Goal: Information Seeking & Learning: Learn about a topic

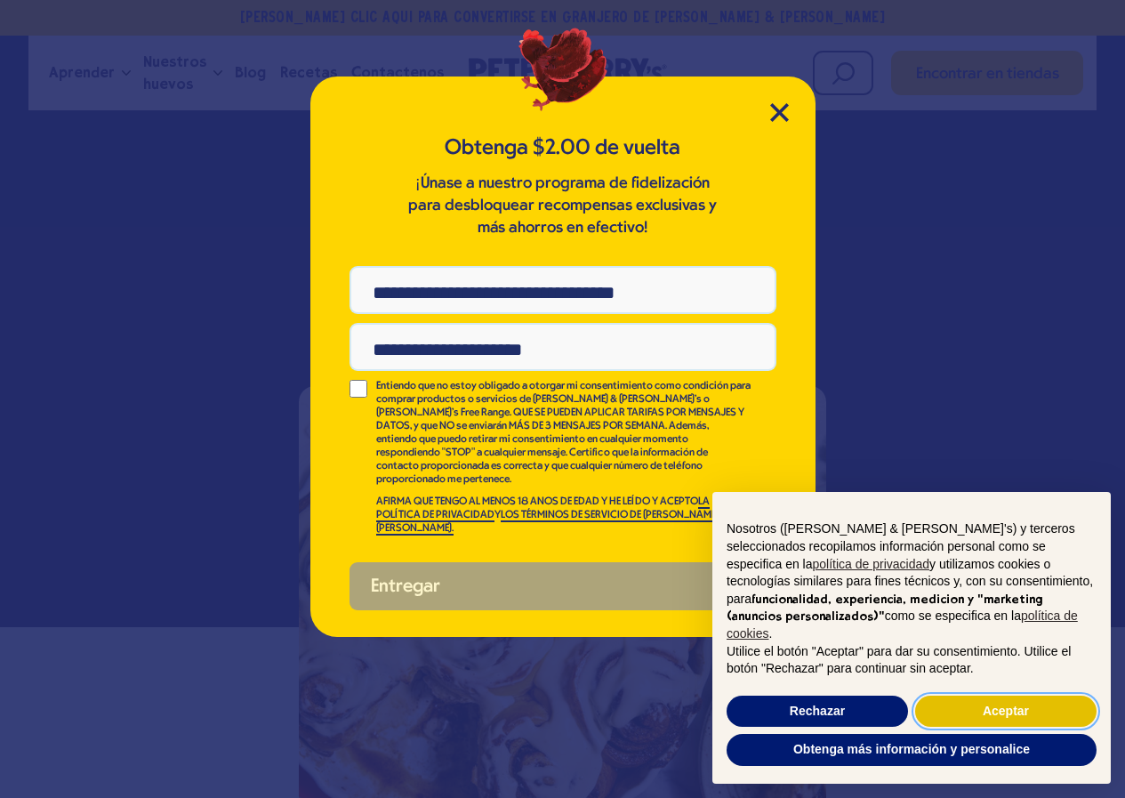
drag, startPoint x: 965, startPoint y: 712, endPoint x: 938, endPoint y: 668, distance: 52.3
click at [965, 708] on button "Aceptar" at bounding box center [1005, 712] width 181 height 32
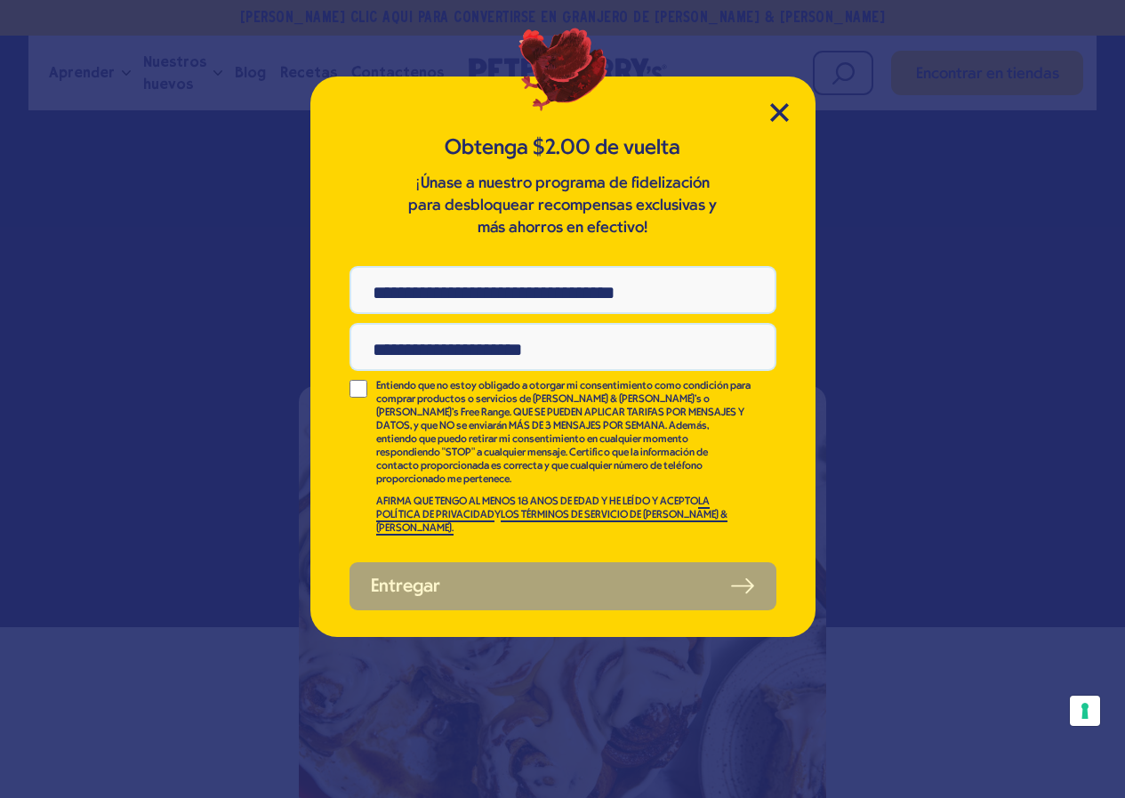
click at [784, 101] on div "Obtenga $2.00 de vuelta ¡Únase a nuestro programa de fidelización para desbloqu…" at bounding box center [562, 356] width 505 height 560
click at [781, 117] on icon "Cerrar modal" at bounding box center [779, 112] width 19 height 19
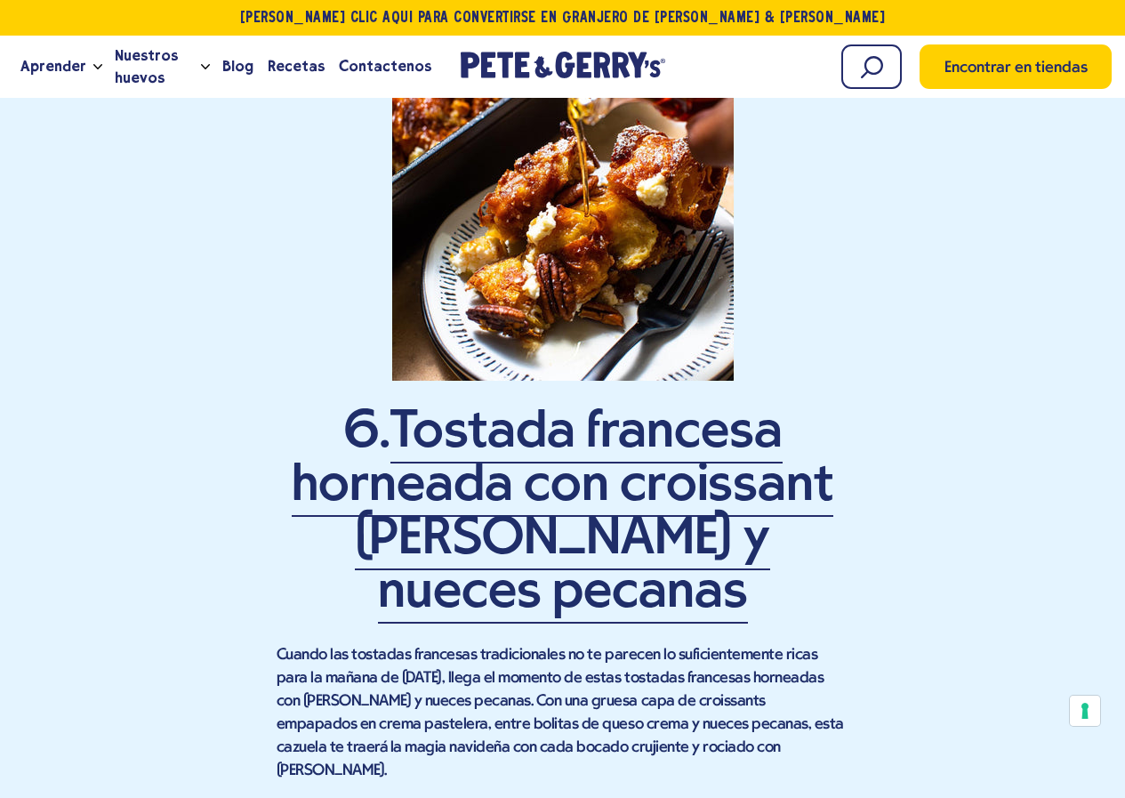
scroll to position [5515, 0]
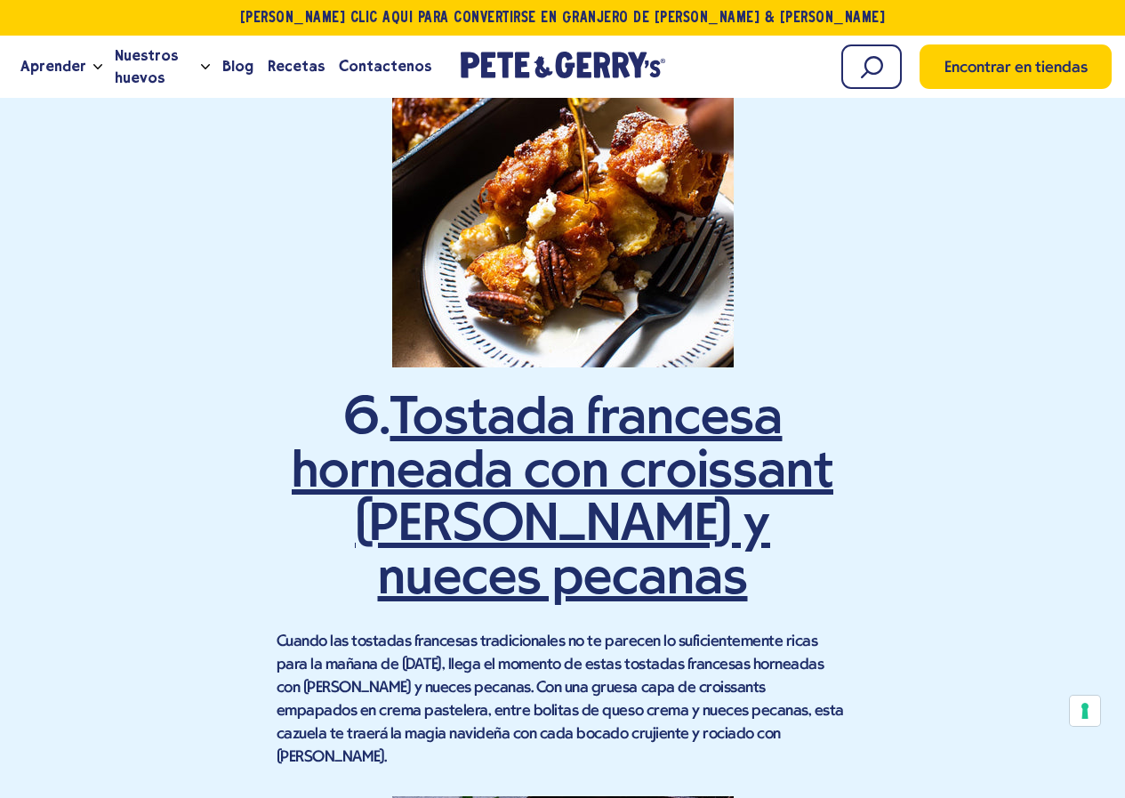
click at [447, 392] on font "Tostada francesa horneada con croissant [PERSON_NAME] y nueces pecanas" at bounding box center [563, 500] width 542 height 216
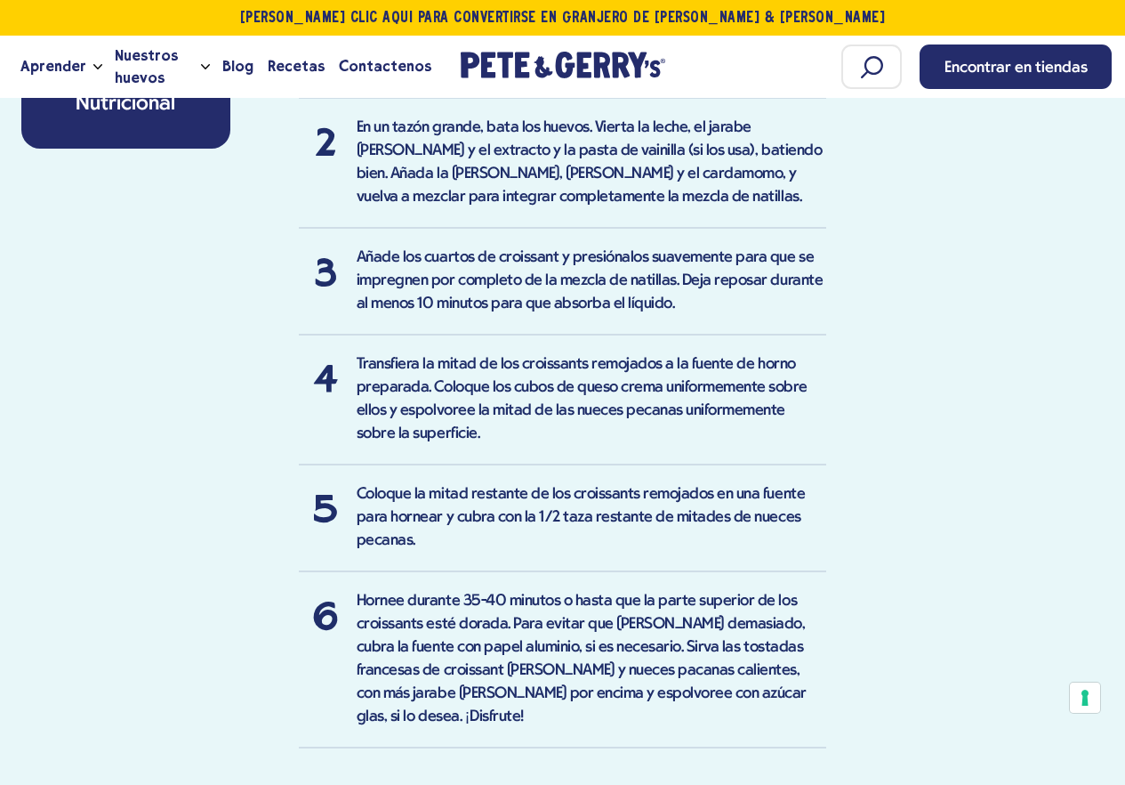
scroll to position [1957, 0]
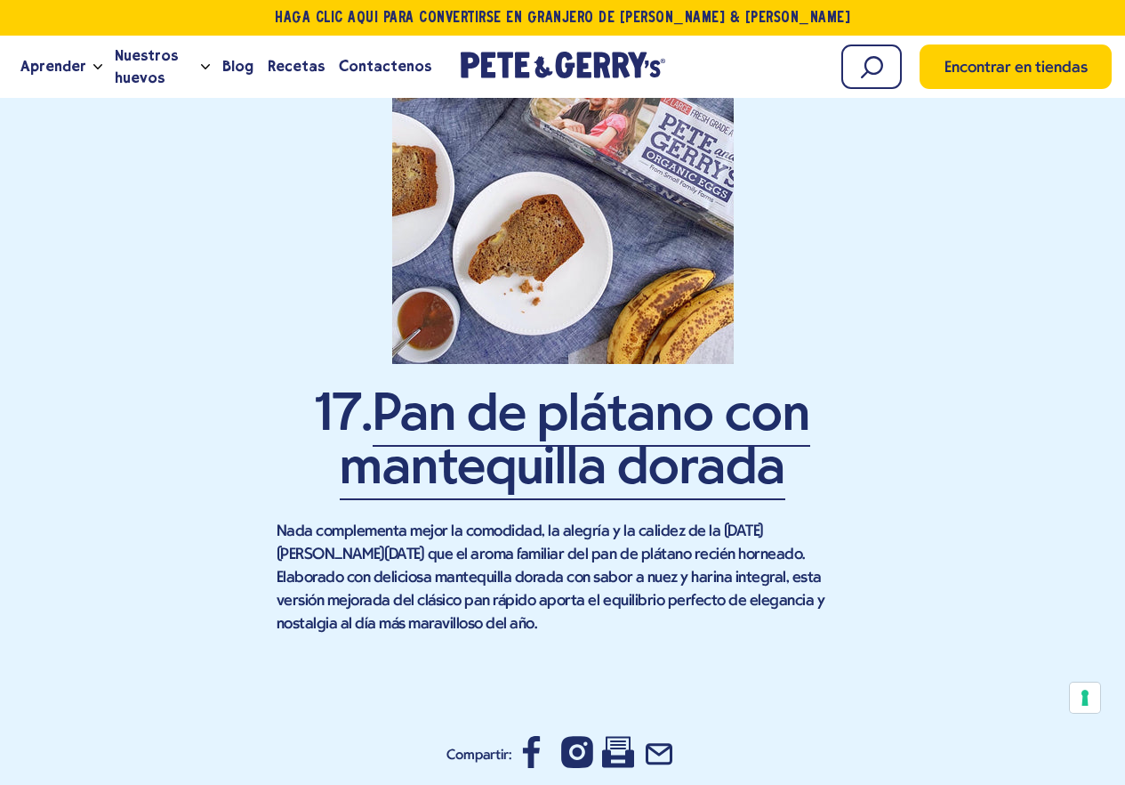
scroll to position [13432, 0]
